Goal: Task Accomplishment & Management: Manage account settings

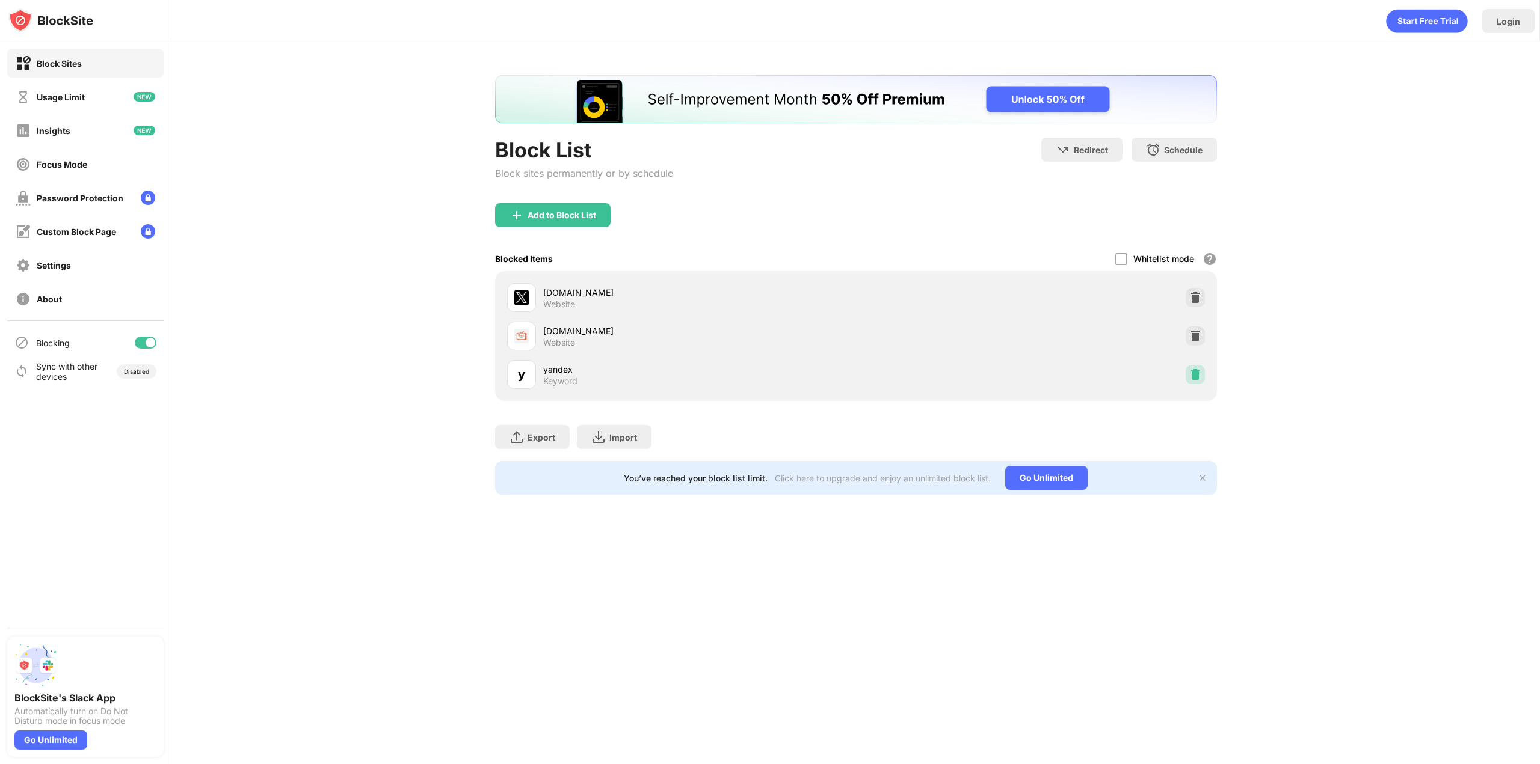
click at [1193, 373] on img at bounding box center [1195, 375] width 12 height 12
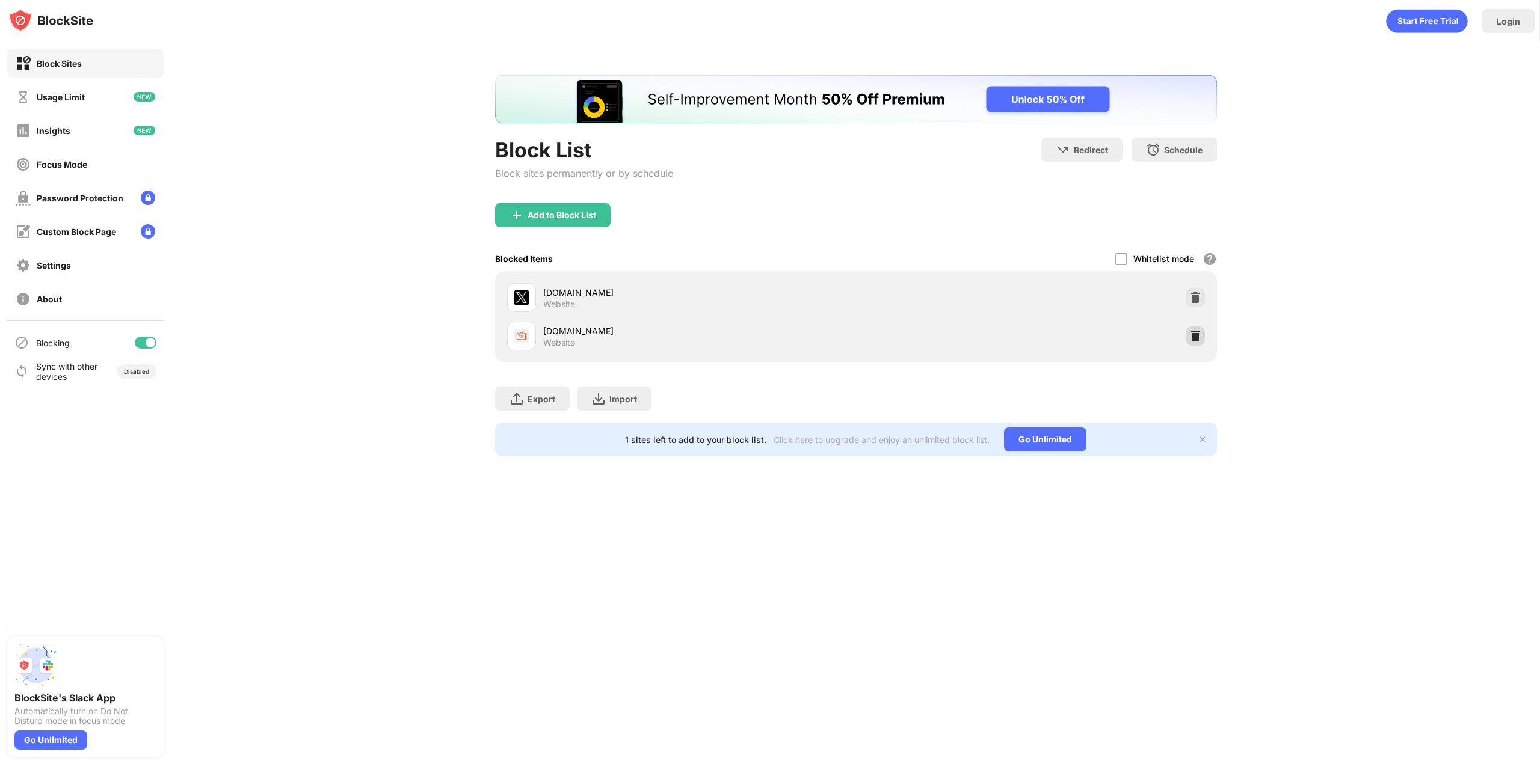
click at [1191, 340] on img at bounding box center [1195, 336] width 12 height 12
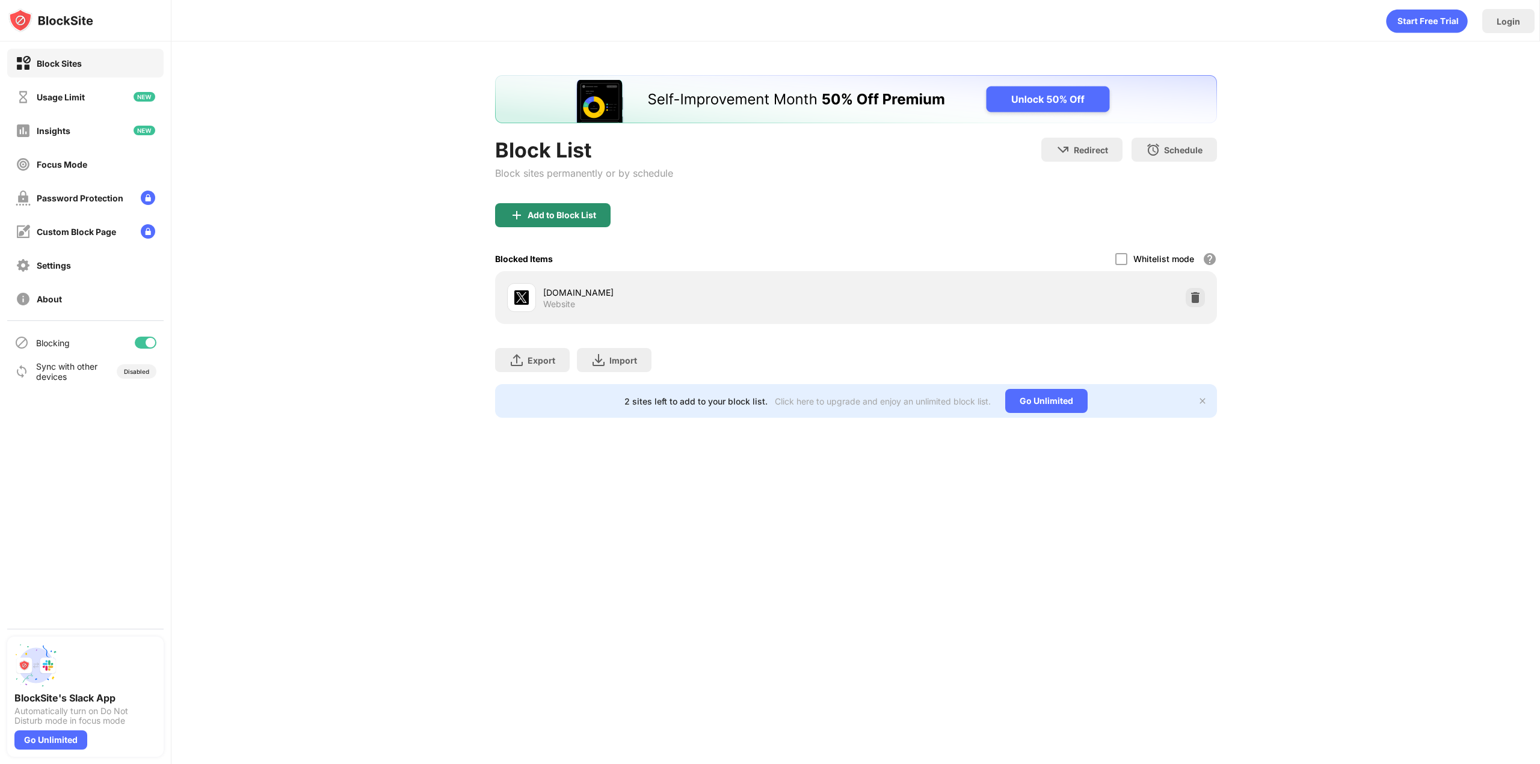
click at [580, 208] on div "Add to Block List" at bounding box center [552, 215] width 115 height 24
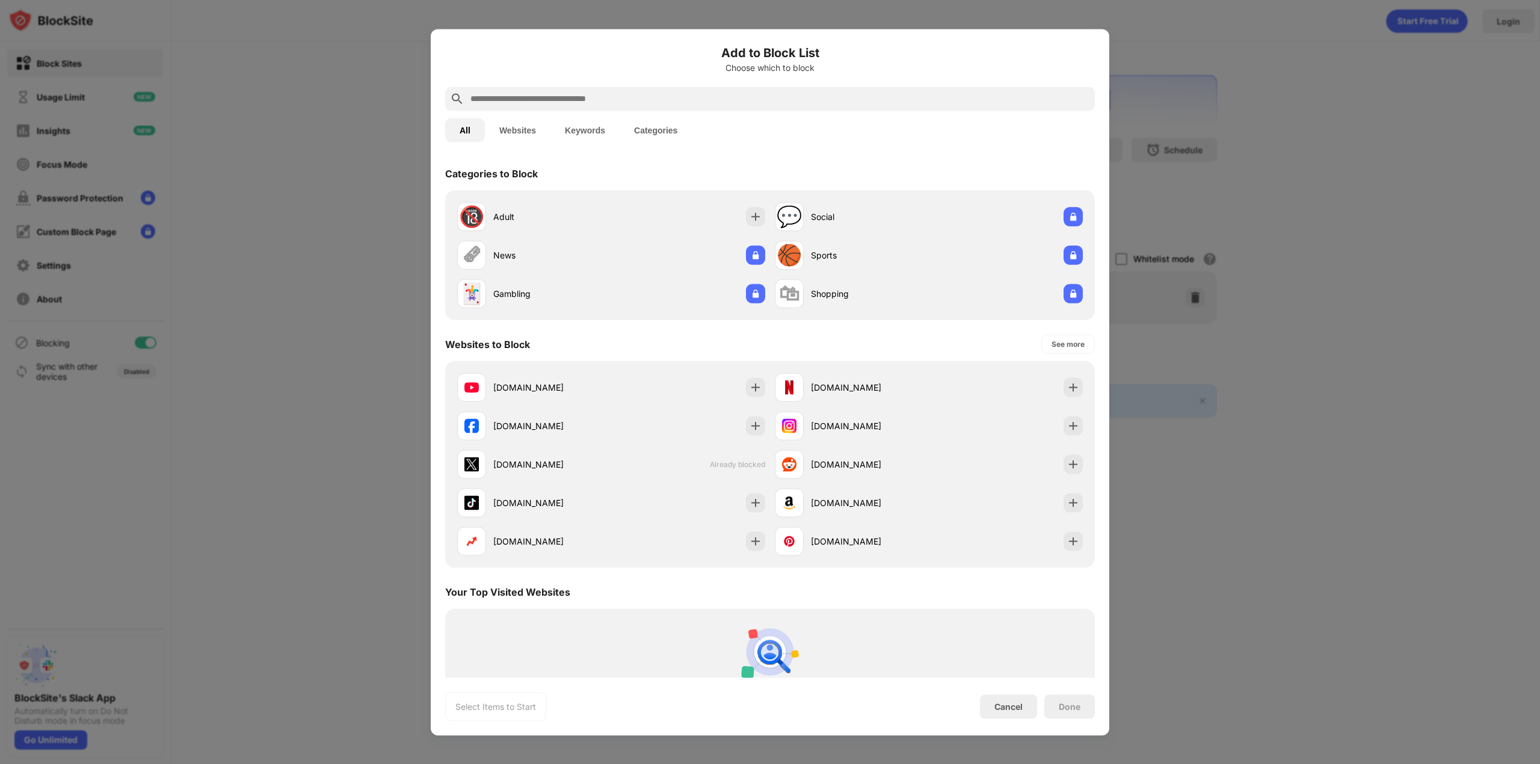
click at [517, 127] on button "Websites" at bounding box center [518, 130] width 66 height 24
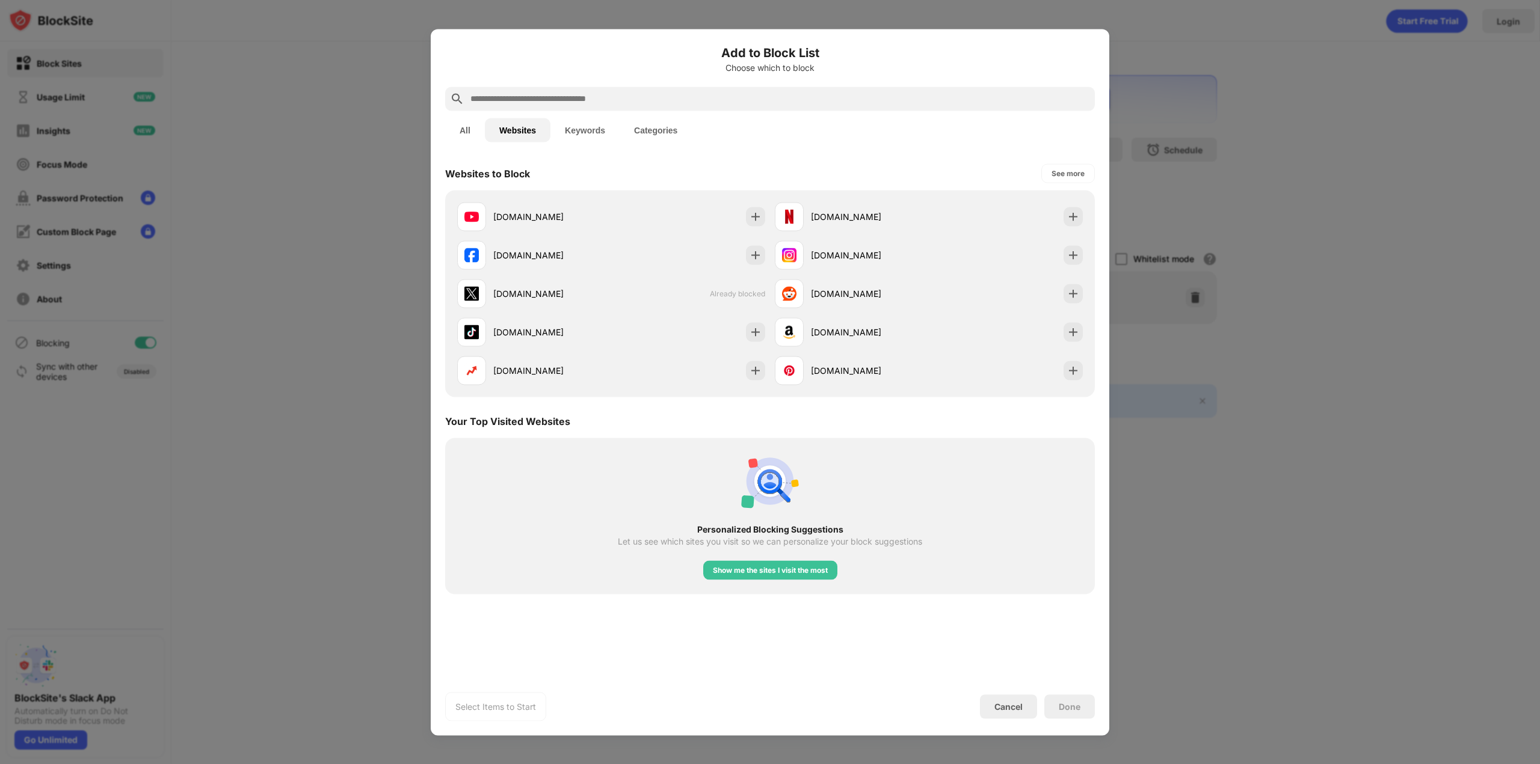
click at [570, 124] on button "Keywords" at bounding box center [584, 130] width 69 height 24
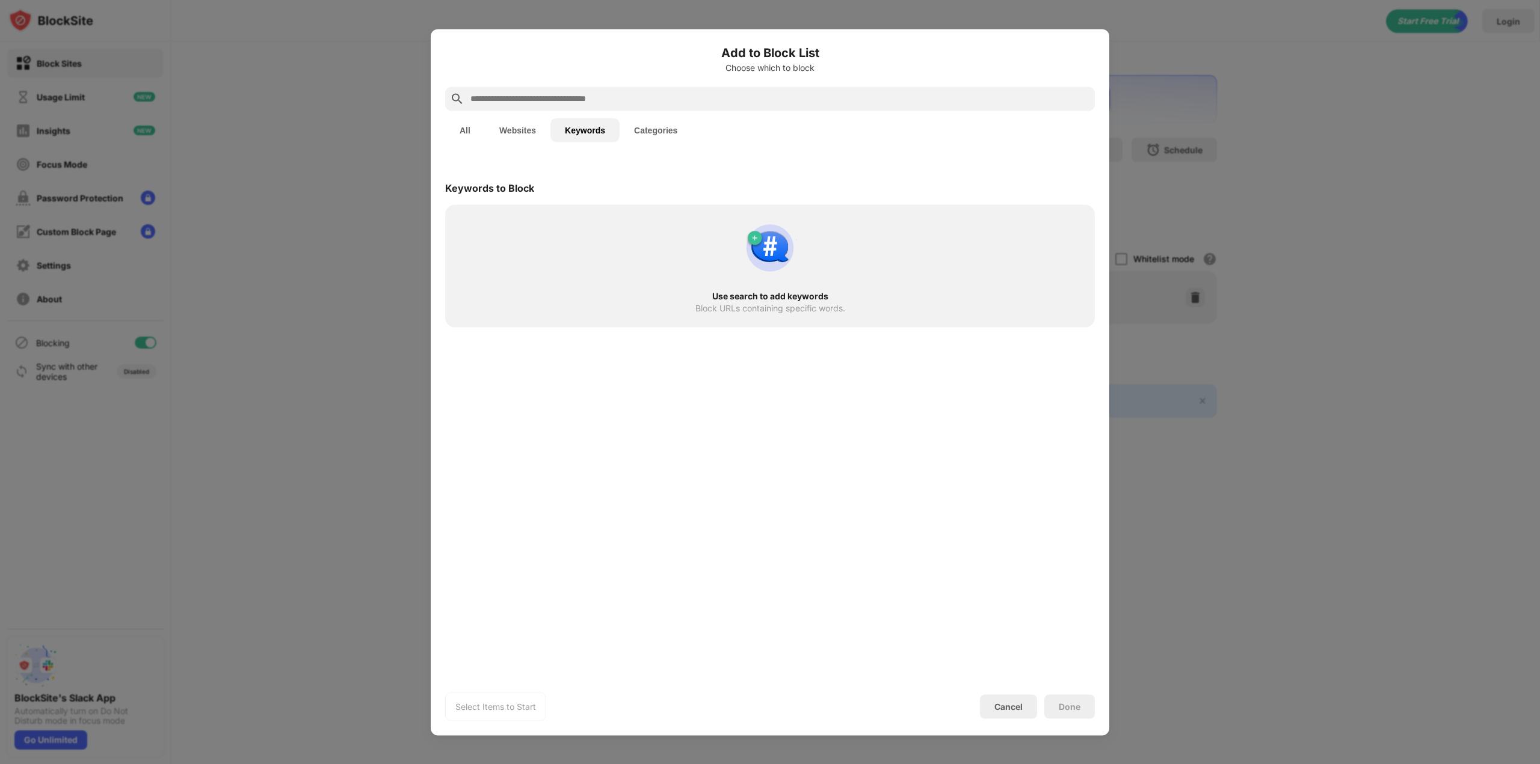
click at [529, 97] on input "text" at bounding box center [779, 98] width 621 height 14
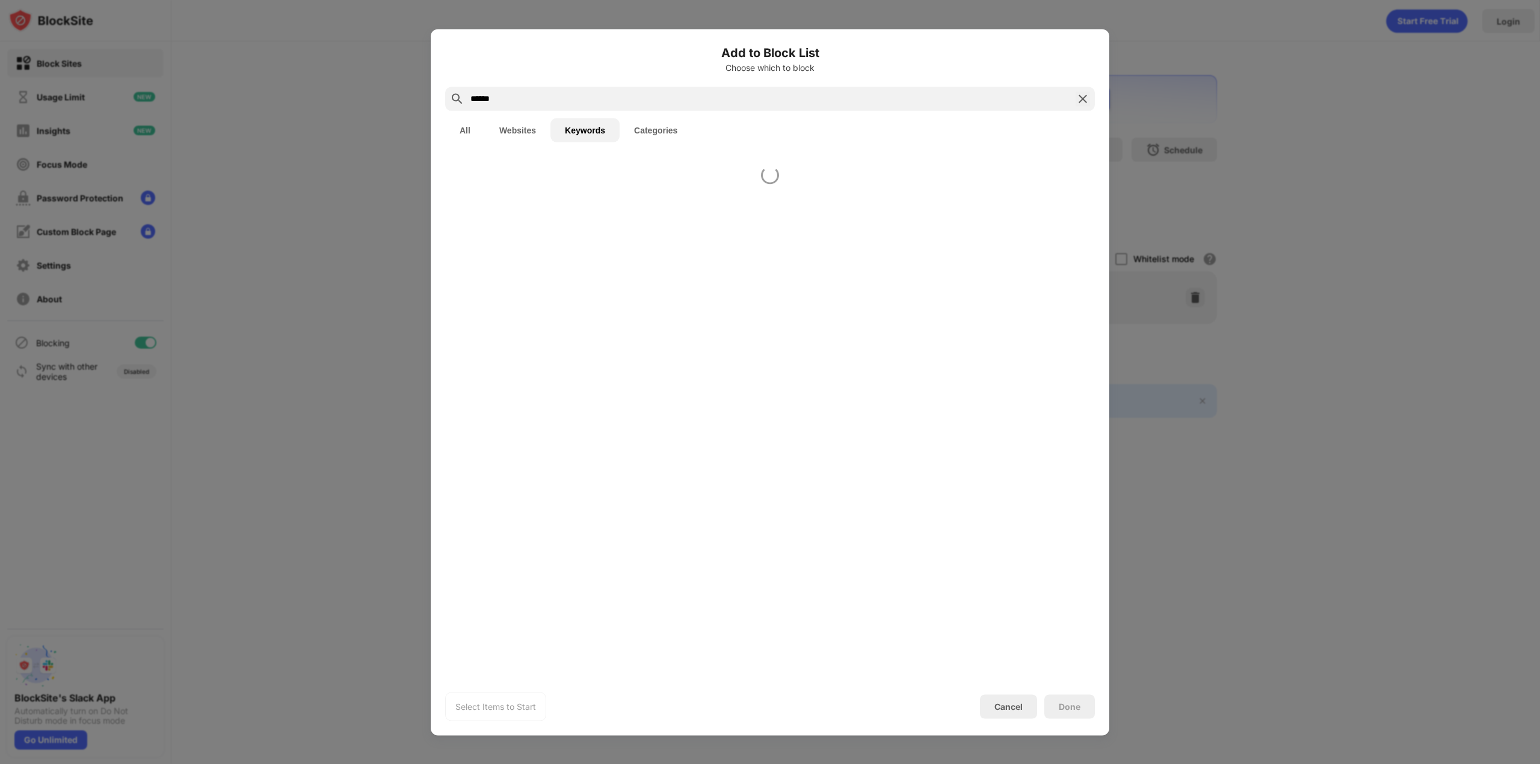
type input "******"
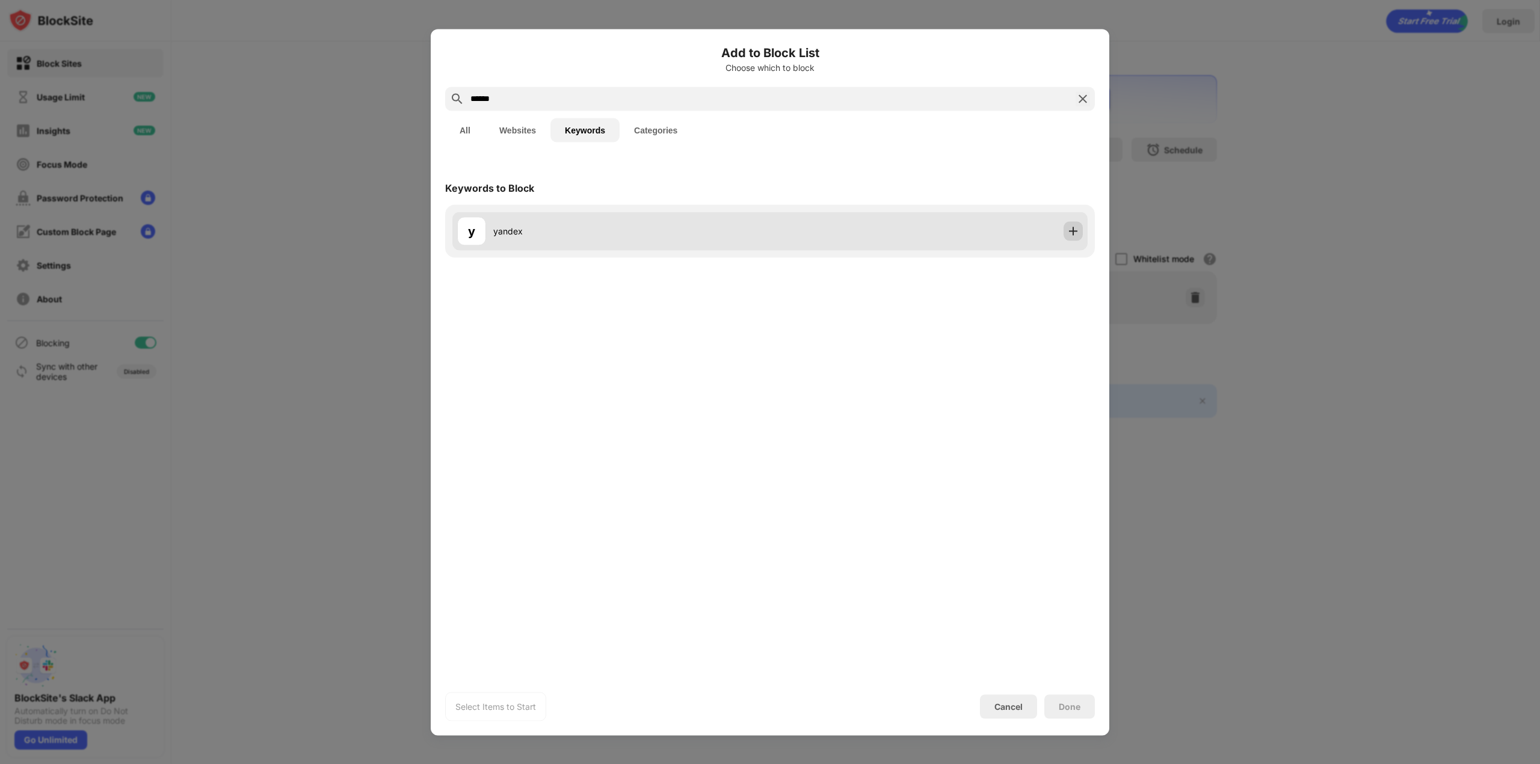
click at [1073, 227] on img at bounding box center [1073, 231] width 12 height 12
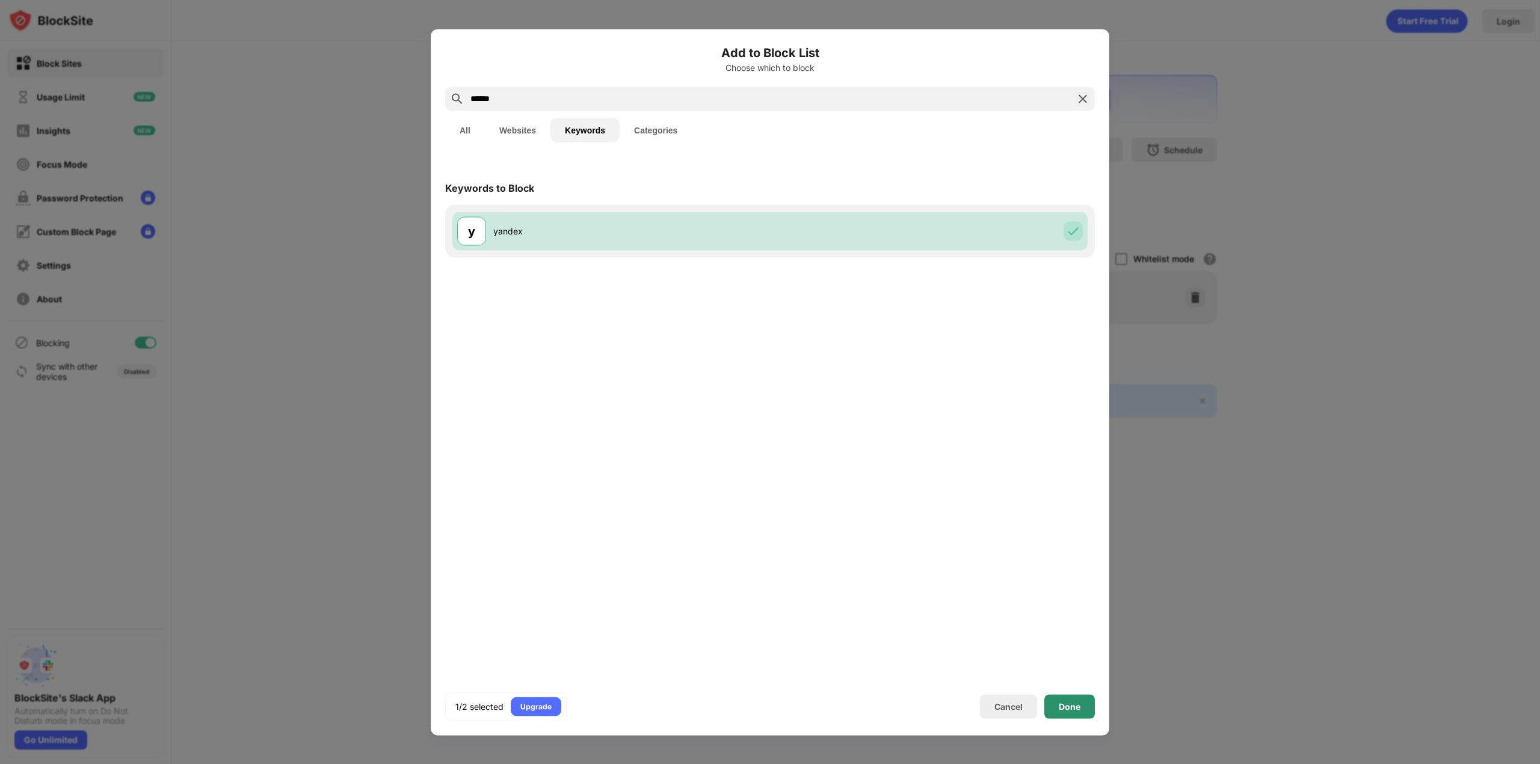
click at [1081, 711] on div "Done" at bounding box center [1069, 707] width 51 height 24
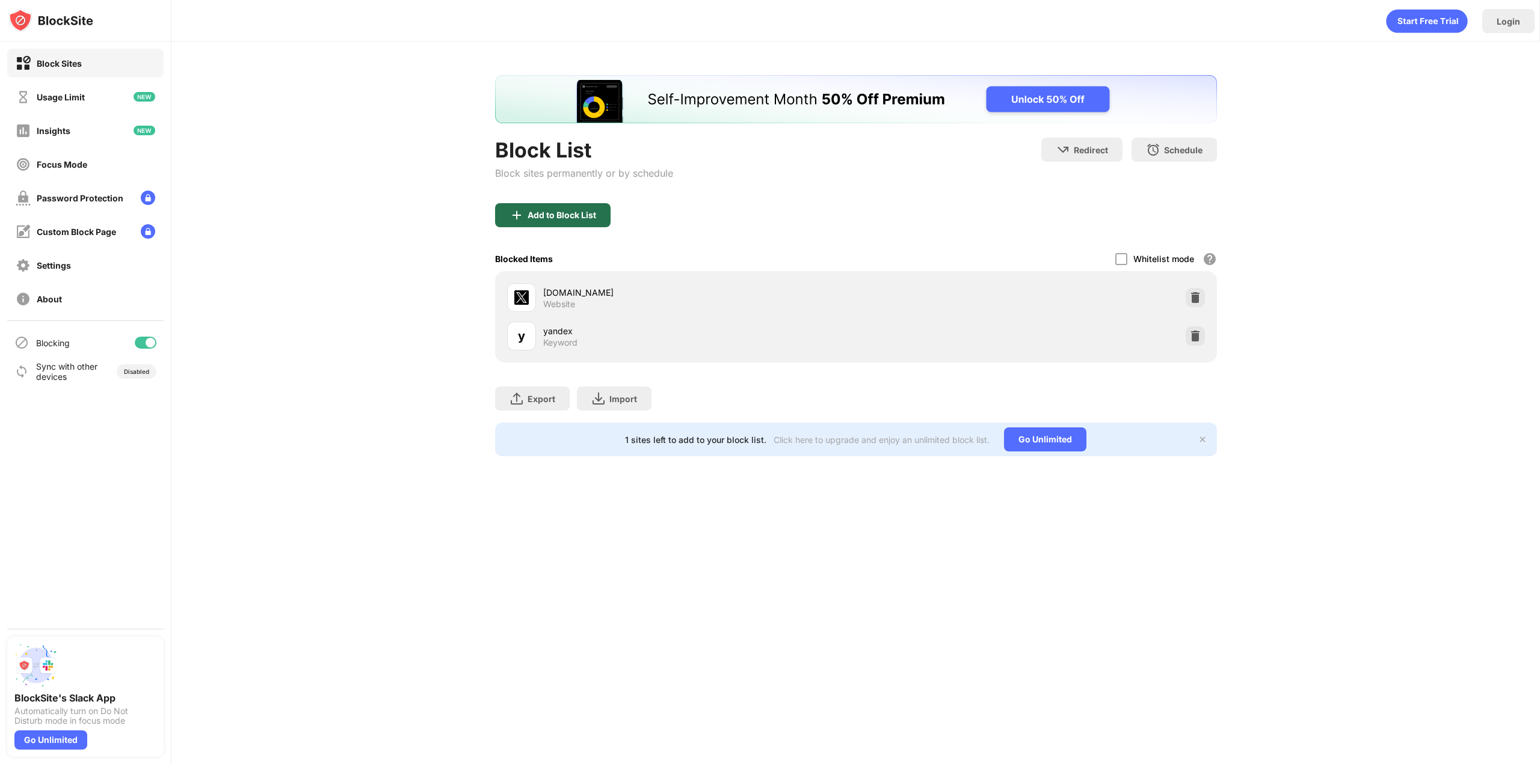
click at [577, 208] on div "Add to Block List" at bounding box center [552, 215] width 115 height 24
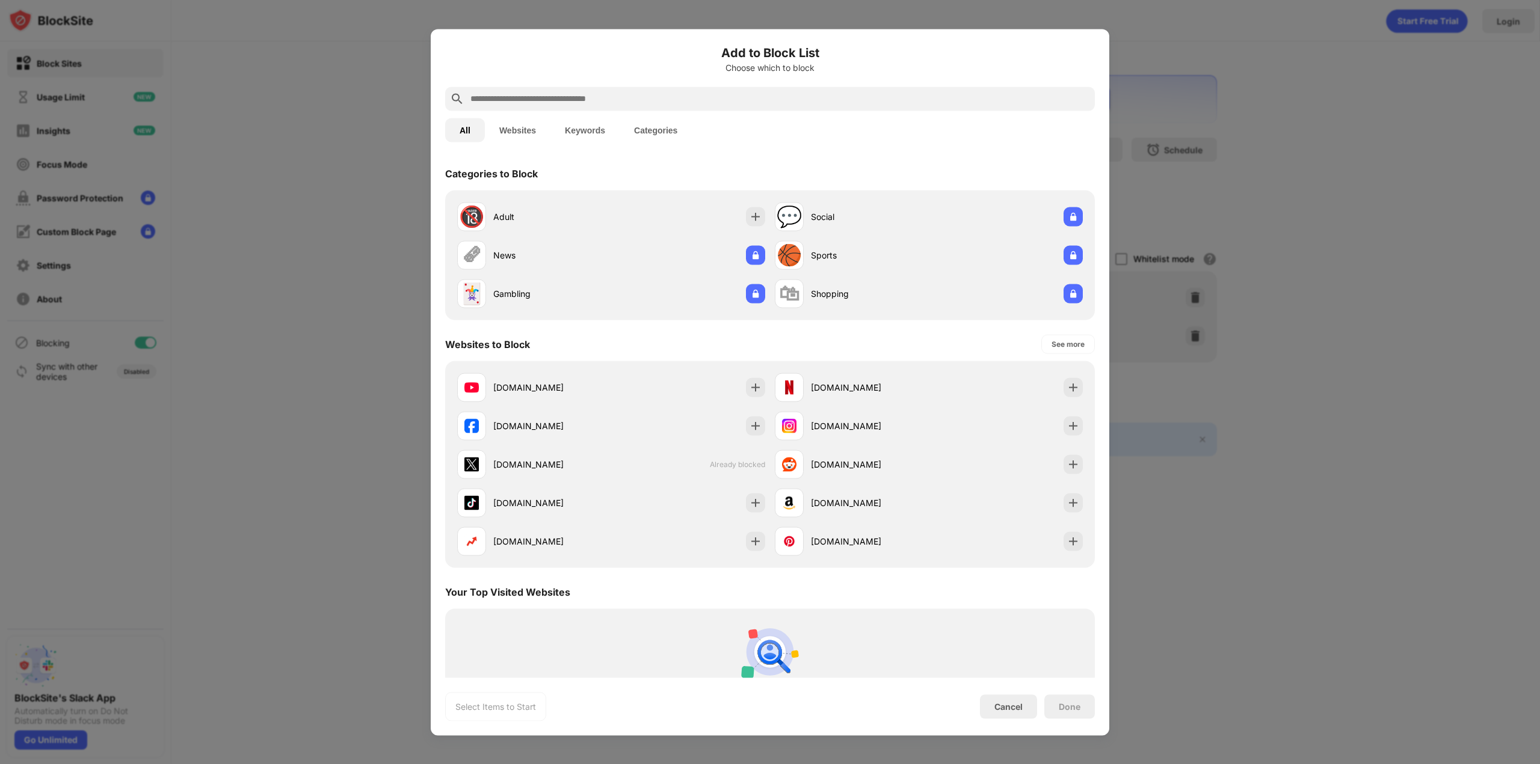
click at [579, 132] on button "Keywords" at bounding box center [584, 130] width 69 height 24
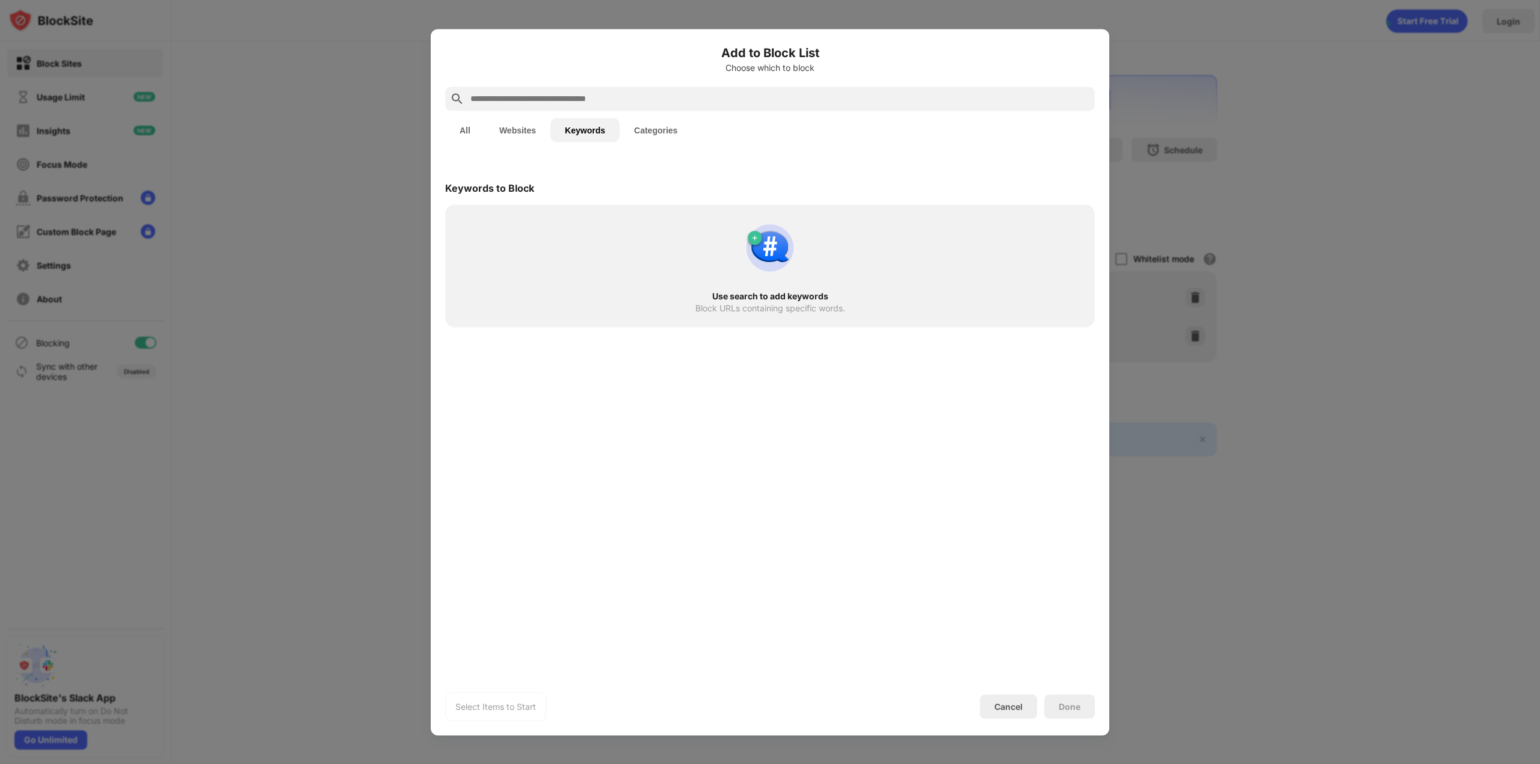
click at [555, 99] on input "text" at bounding box center [779, 98] width 621 height 14
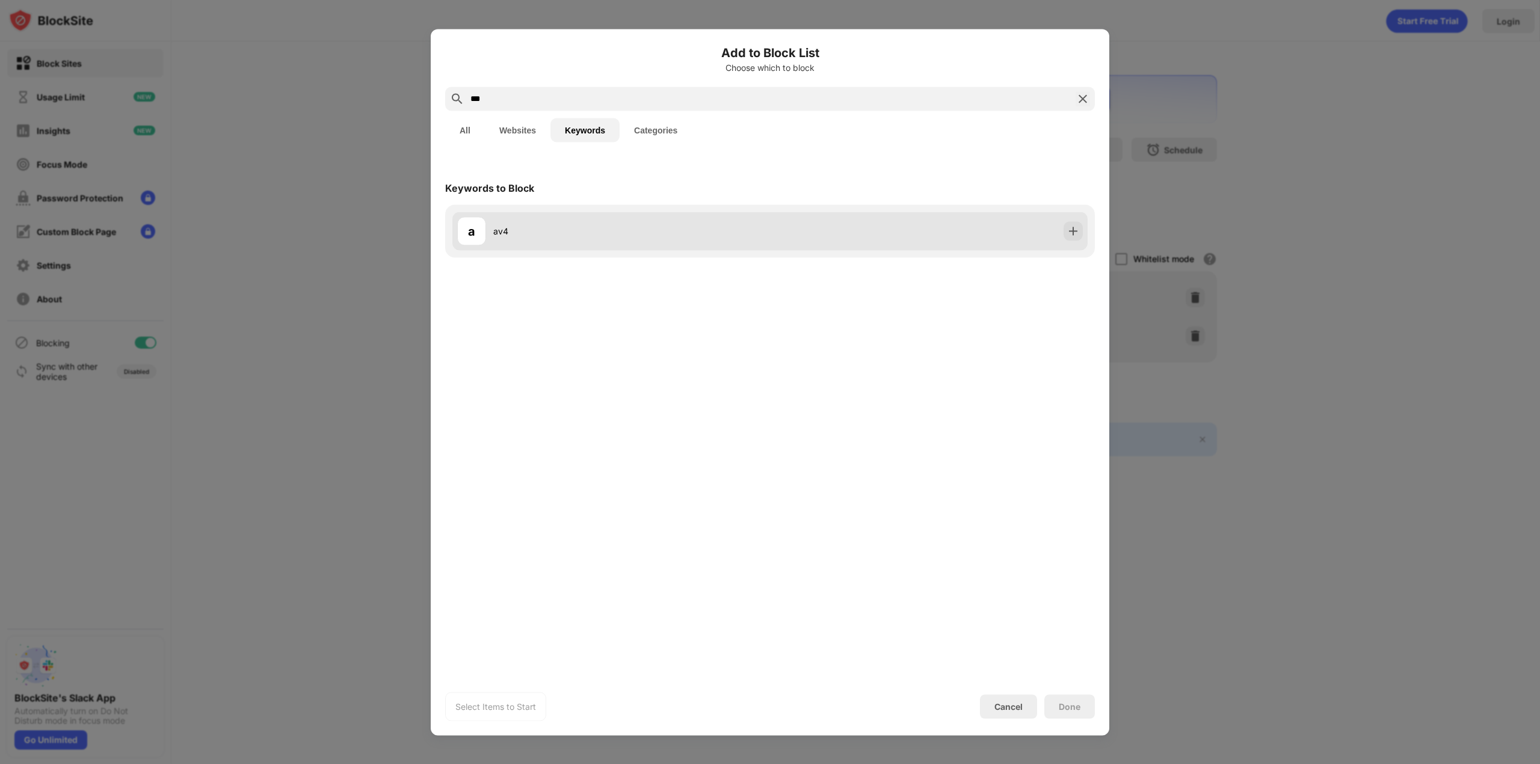
type input "***"
click at [583, 229] on div "av4" at bounding box center [631, 231] width 277 height 13
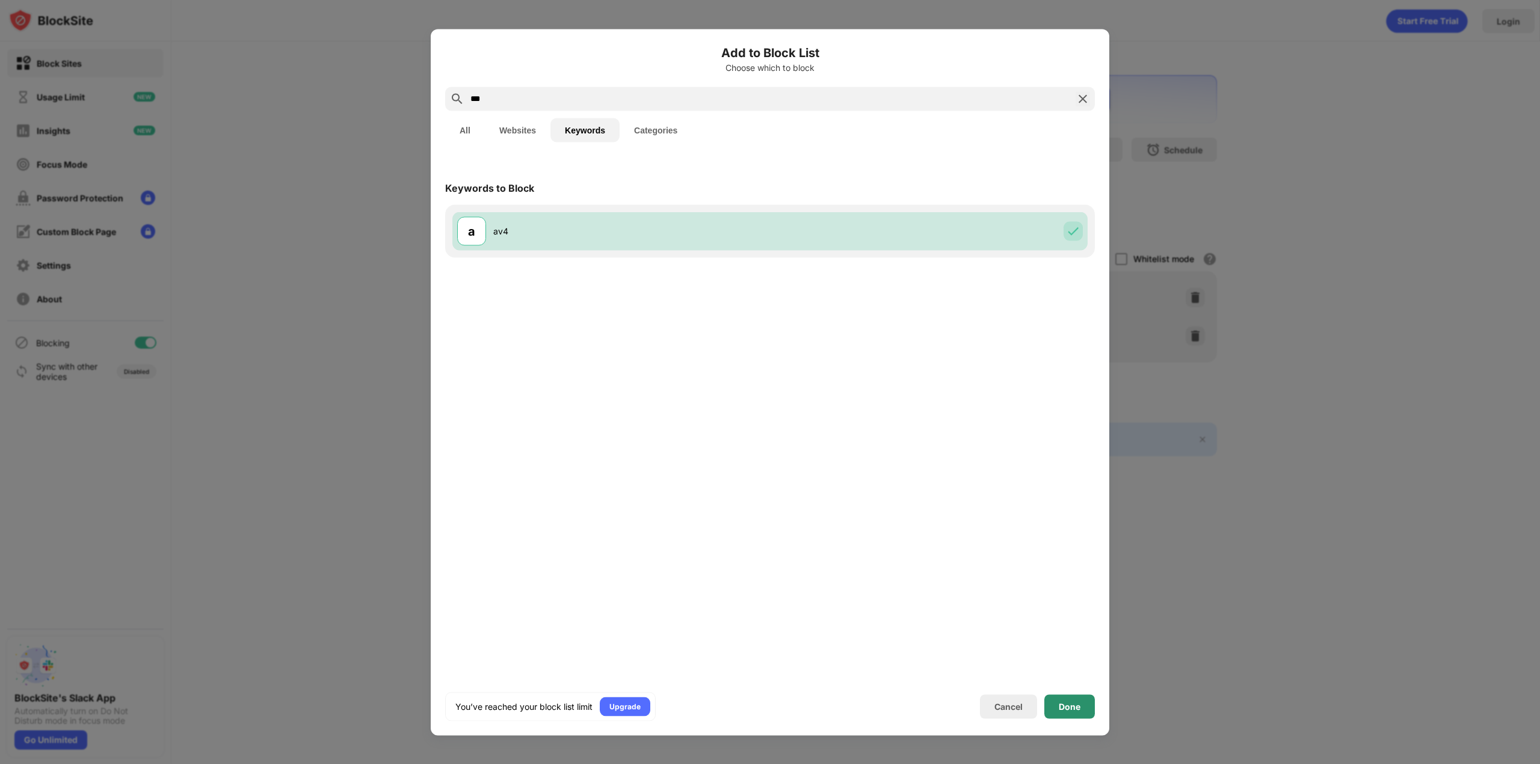
click at [1079, 707] on div "Done" at bounding box center [1069, 707] width 22 height 10
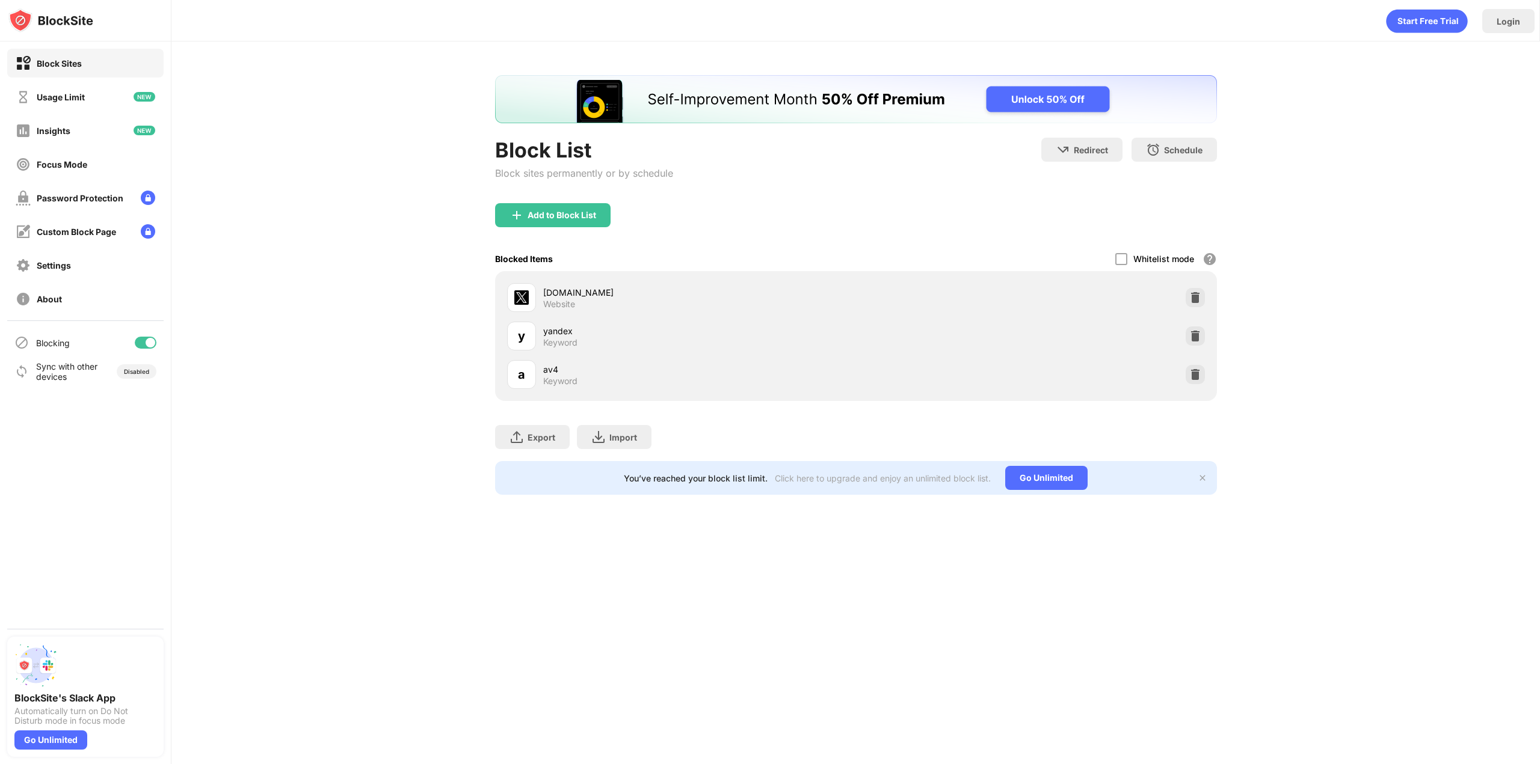
drag, startPoint x: 1351, startPoint y: 0, endPoint x: 823, endPoint y: 197, distance: 564.3
click at [823, 197] on div "Block List Block sites permanently or by schedule Redirect Choose a site to be …" at bounding box center [856, 171] width 722 height 66
click at [45, 259] on div "Settings" at bounding box center [43, 265] width 55 height 15
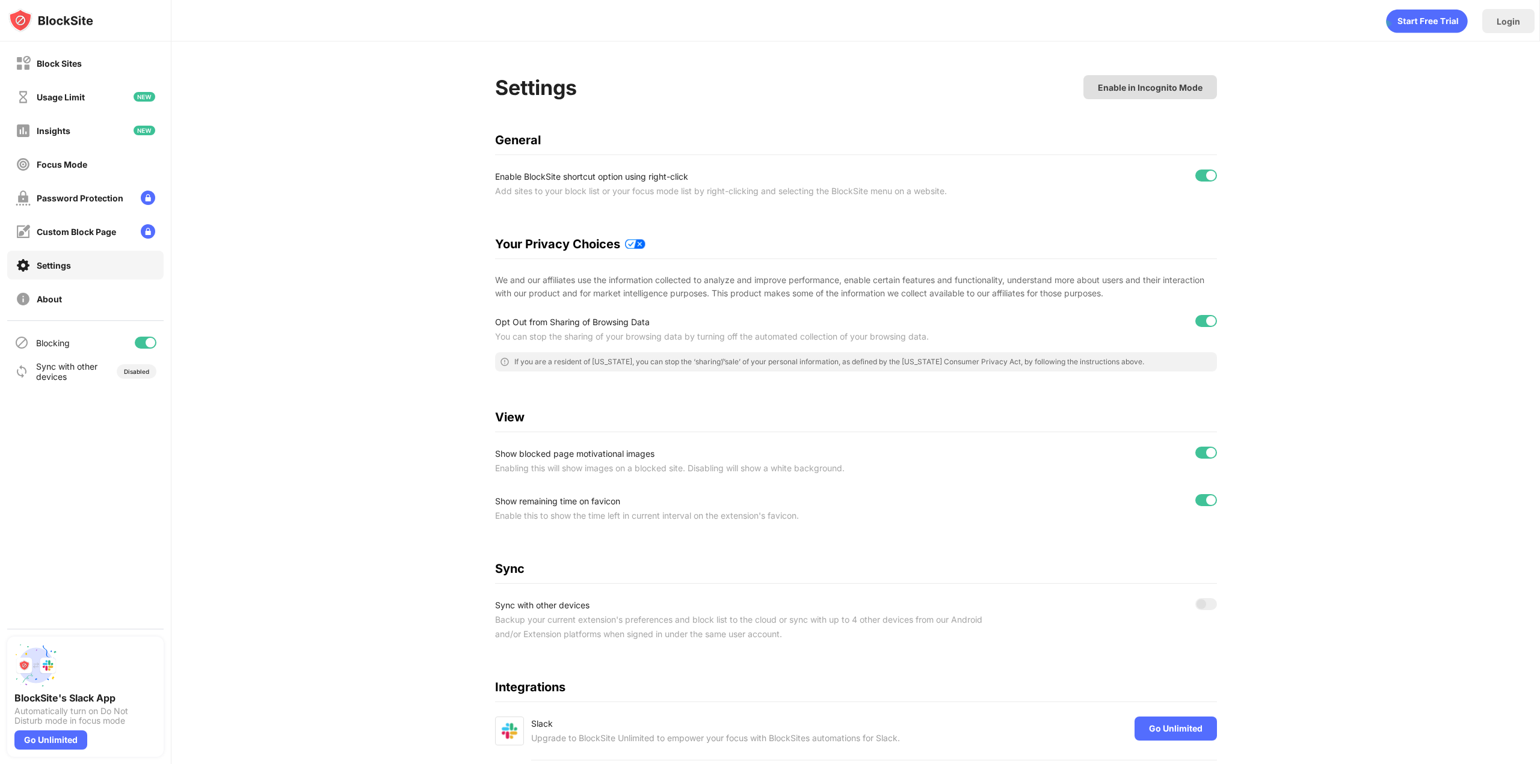
click at [1137, 86] on div "Enable in Incognito Mode" at bounding box center [1150, 87] width 105 height 10
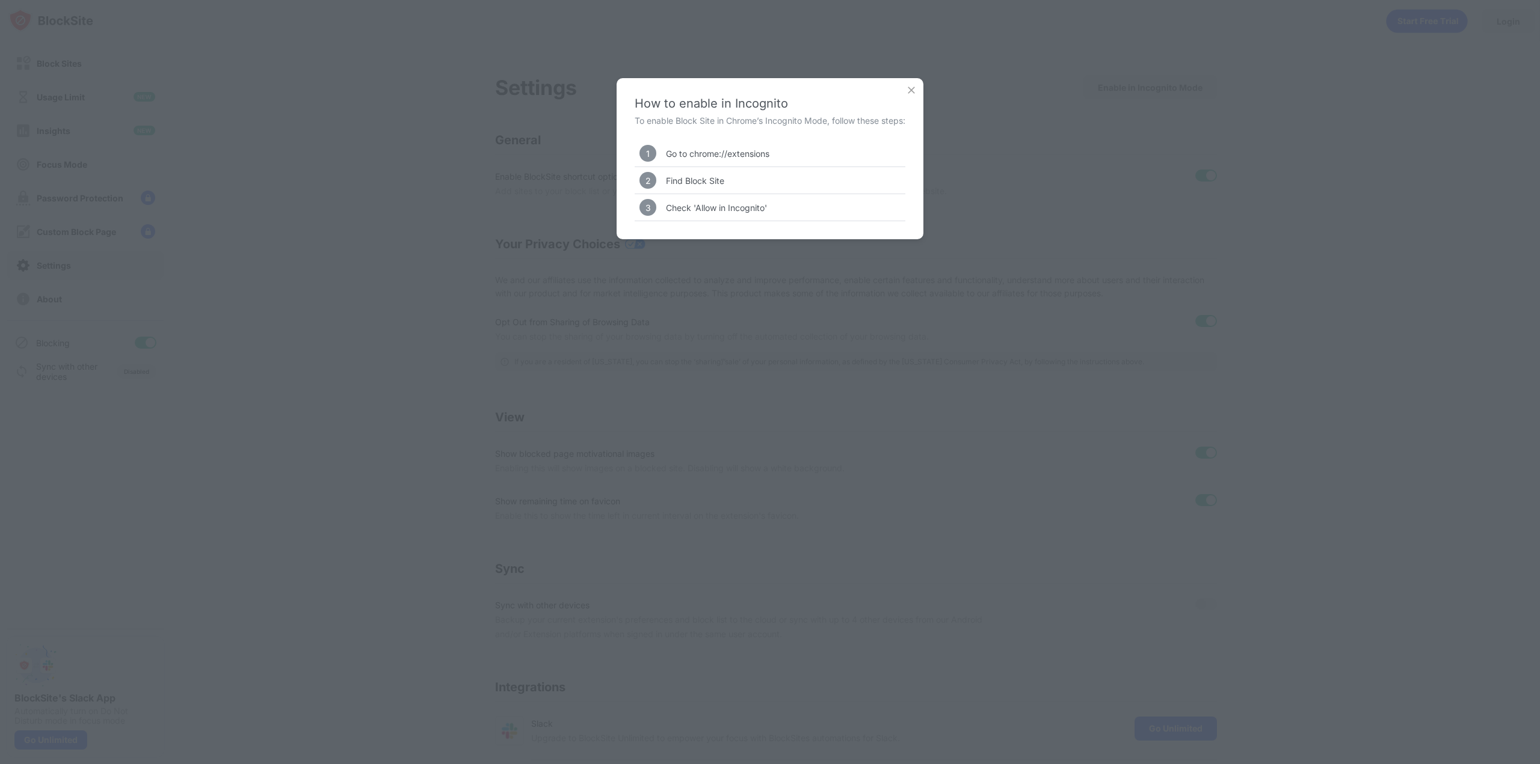
click at [910, 86] on img at bounding box center [911, 90] width 12 height 12
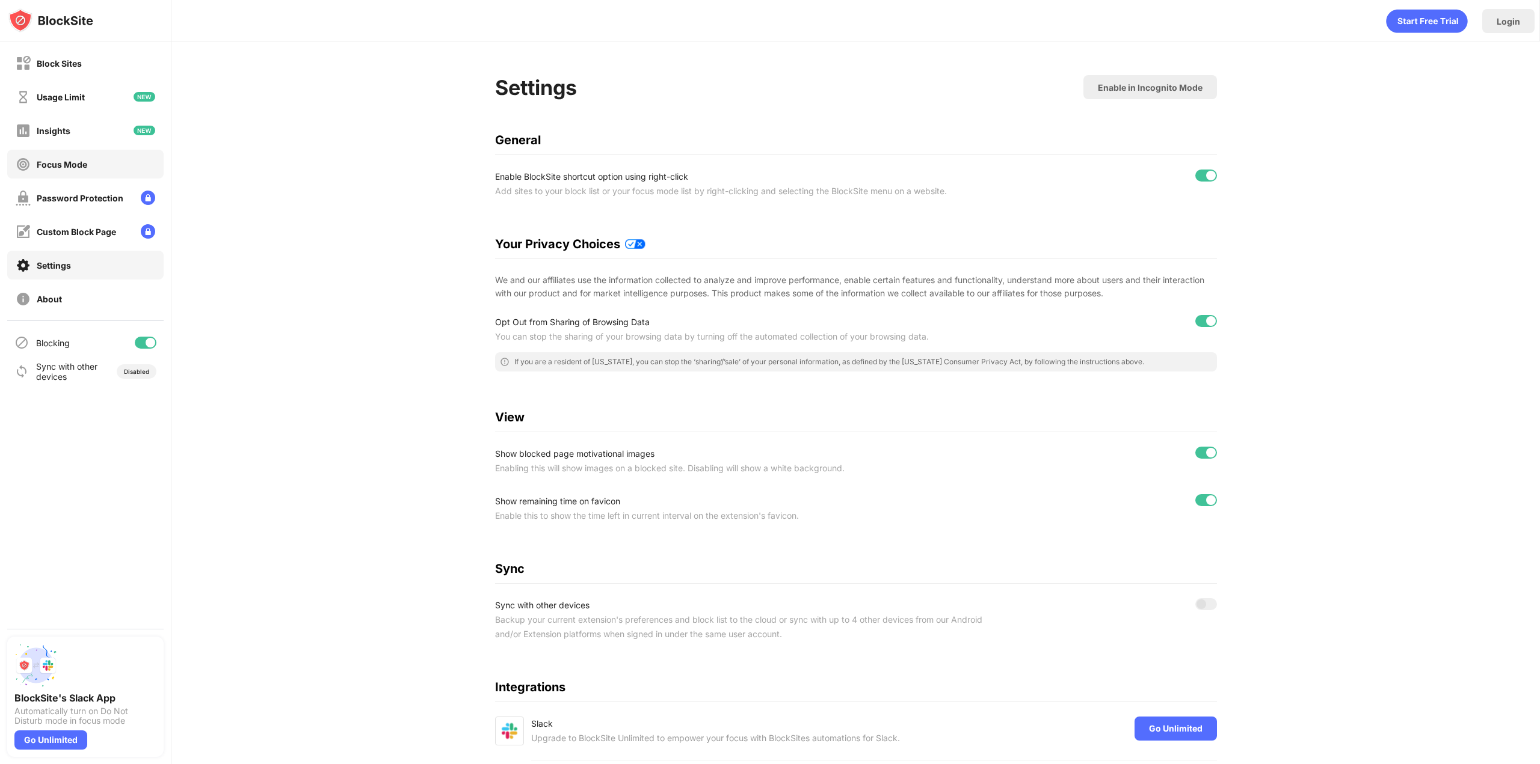
click at [88, 169] on div "Focus Mode" at bounding box center [85, 164] width 156 height 29
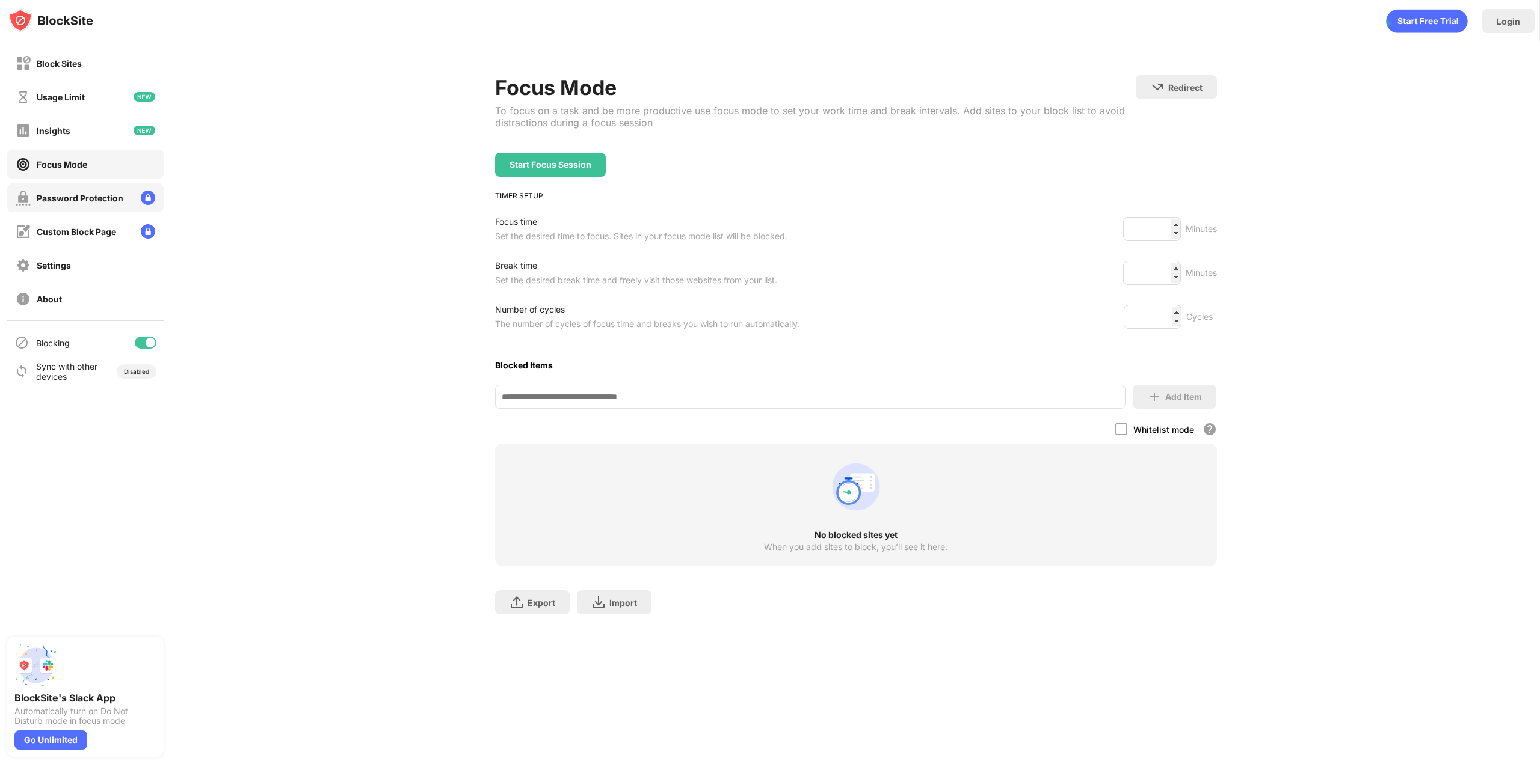
click at [103, 210] on div "Password Protection" at bounding box center [85, 197] width 156 height 29
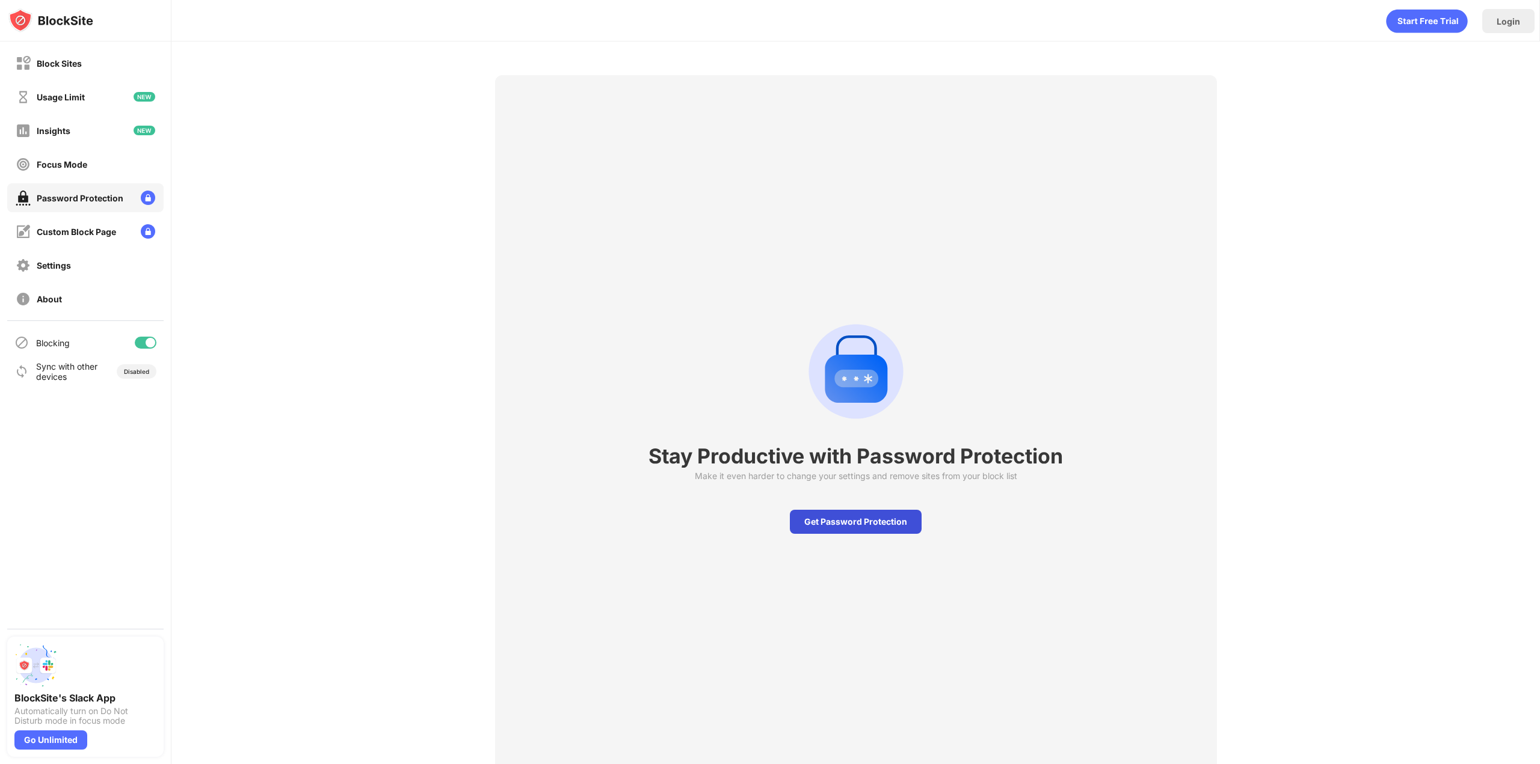
click at [839, 519] on div "Get Password Protection" at bounding box center [856, 522] width 132 height 24
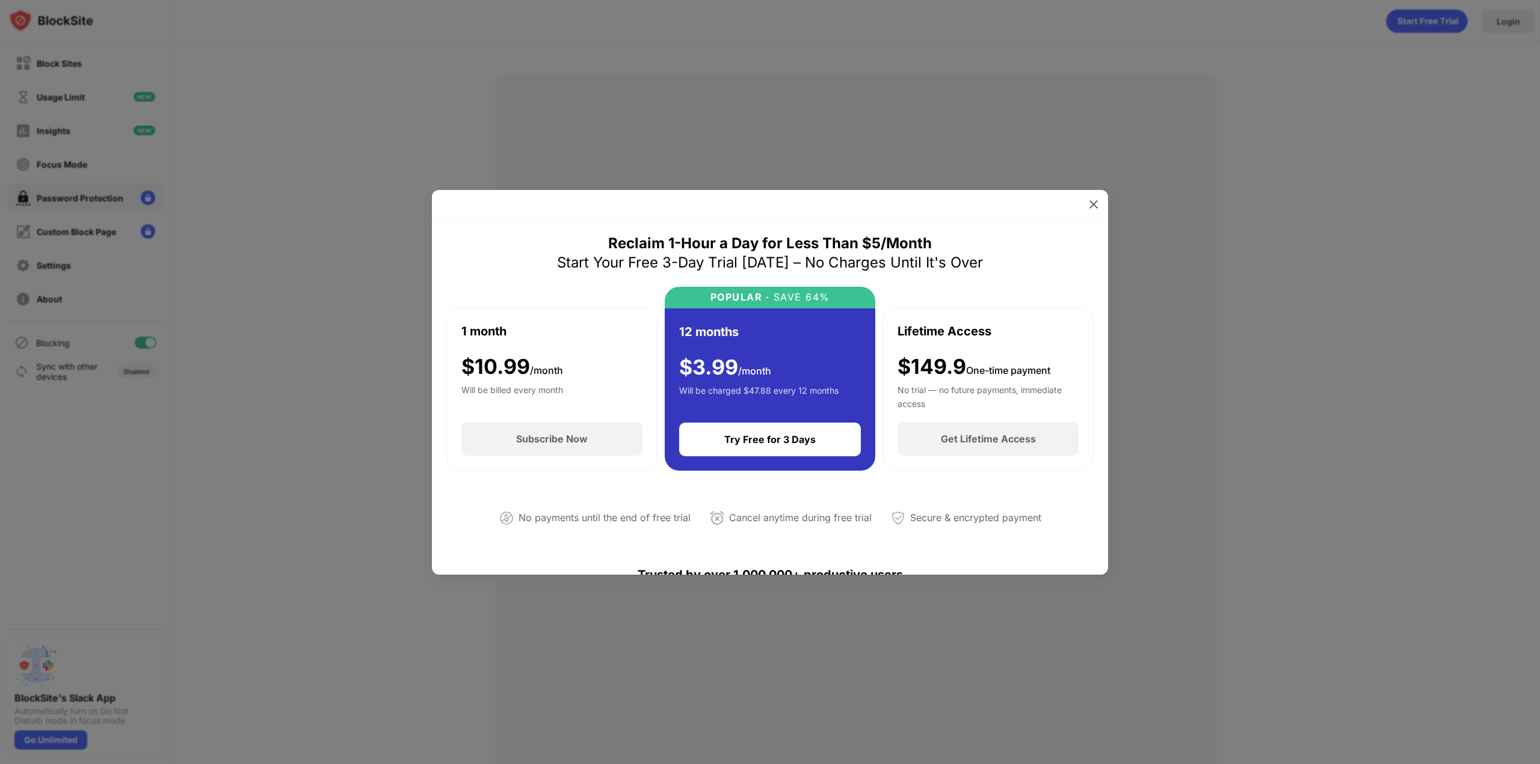
click at [1141, 194] on div at bounding box center [770, 382] width 1540 height 764
